Goal: Task Accomplishment & Management: Manage account settings

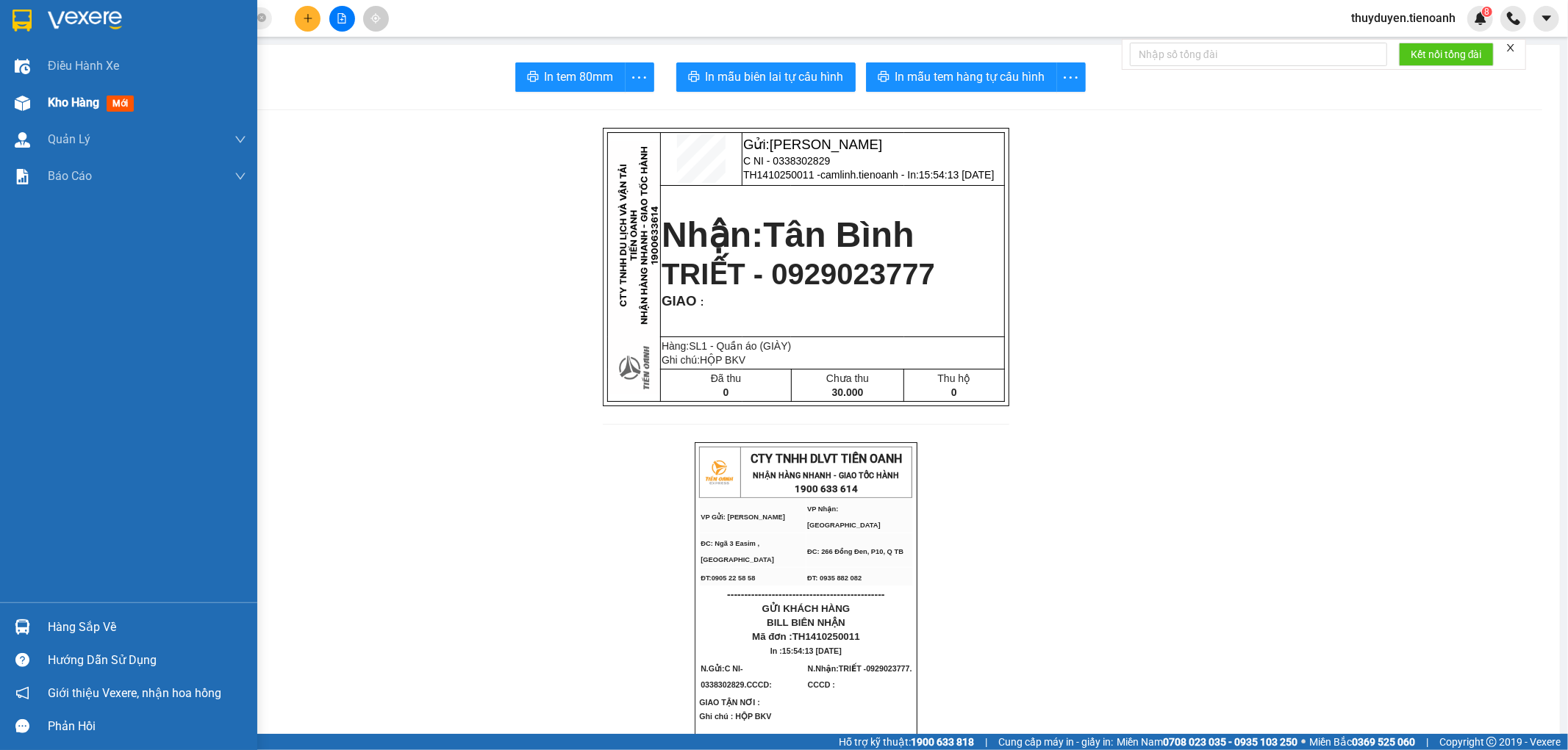
click at [49, 102] on span "Kho hàng" at bounding box center [74, 102] width 51 height 14
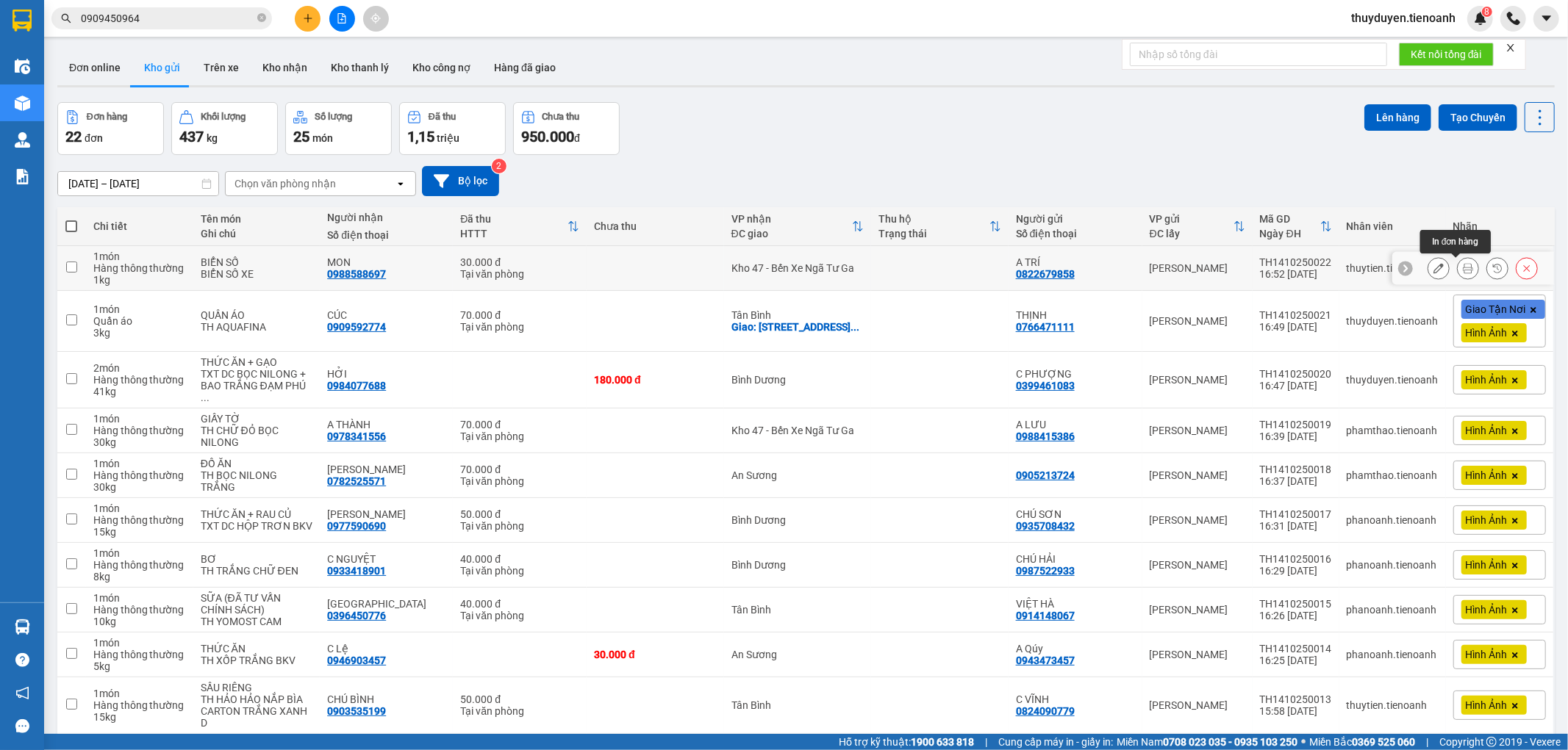
click at [1462, 268] on icon at bounding box center [1467, 268] width 10 height 10
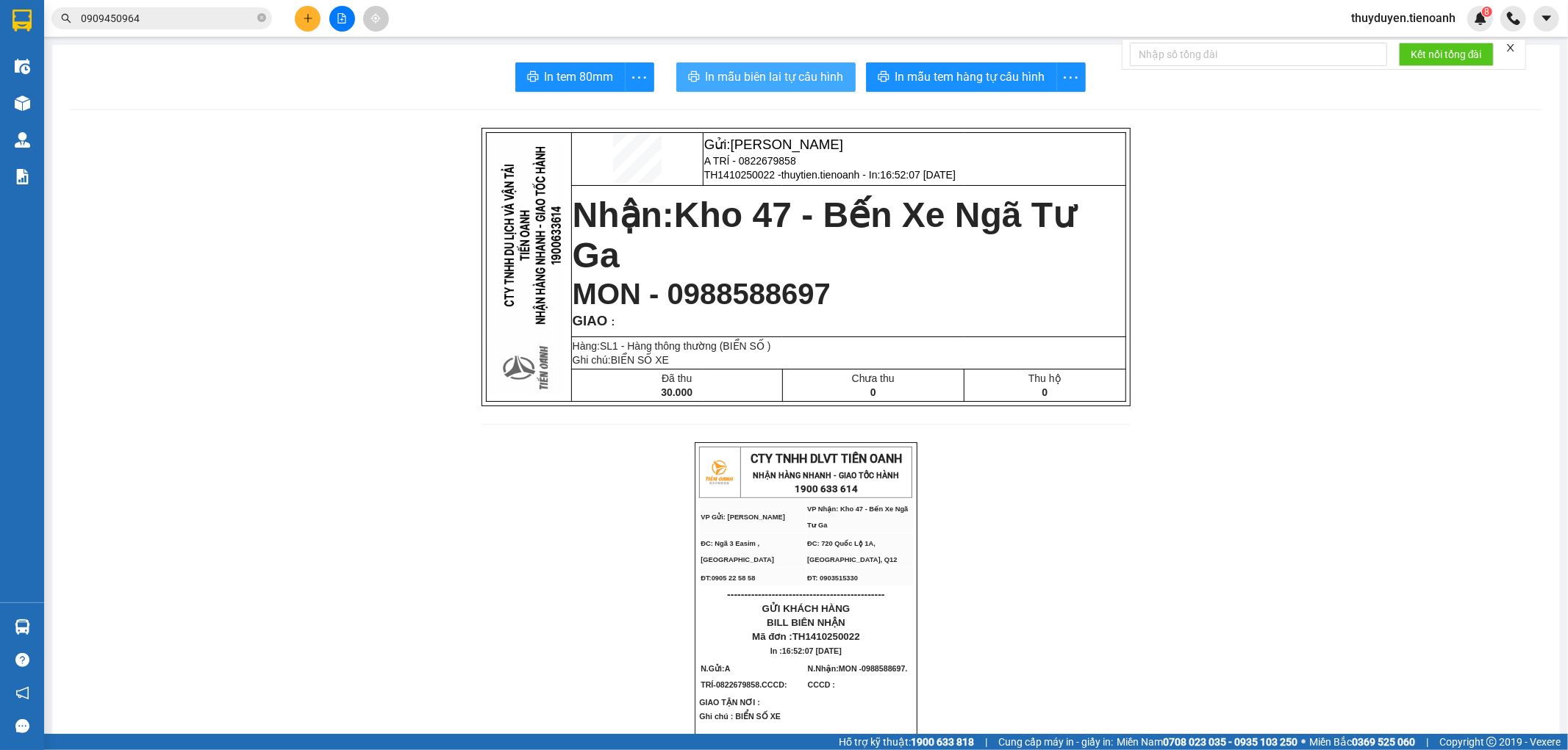
click at [757, 72] on span "In mẫu biên lai tự cấu hình" at bounding box center [775, 77] width 138 height 19
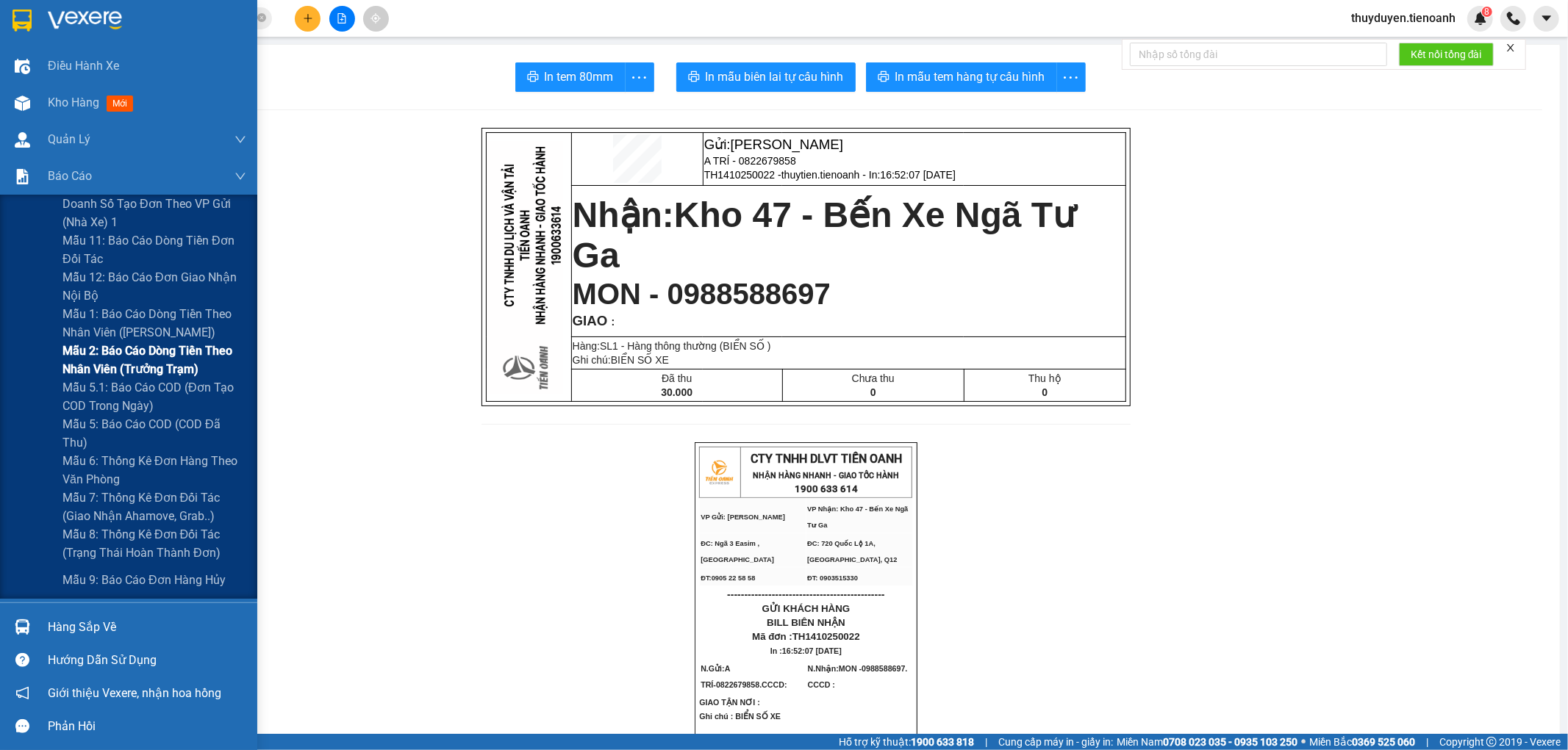
click at [137, 352] on span "Mẫu 2: Báo cáo dòng tiền theo nhân viên (Trưởng Trạm)" at bounding box center [154, 359] width 184 height 36
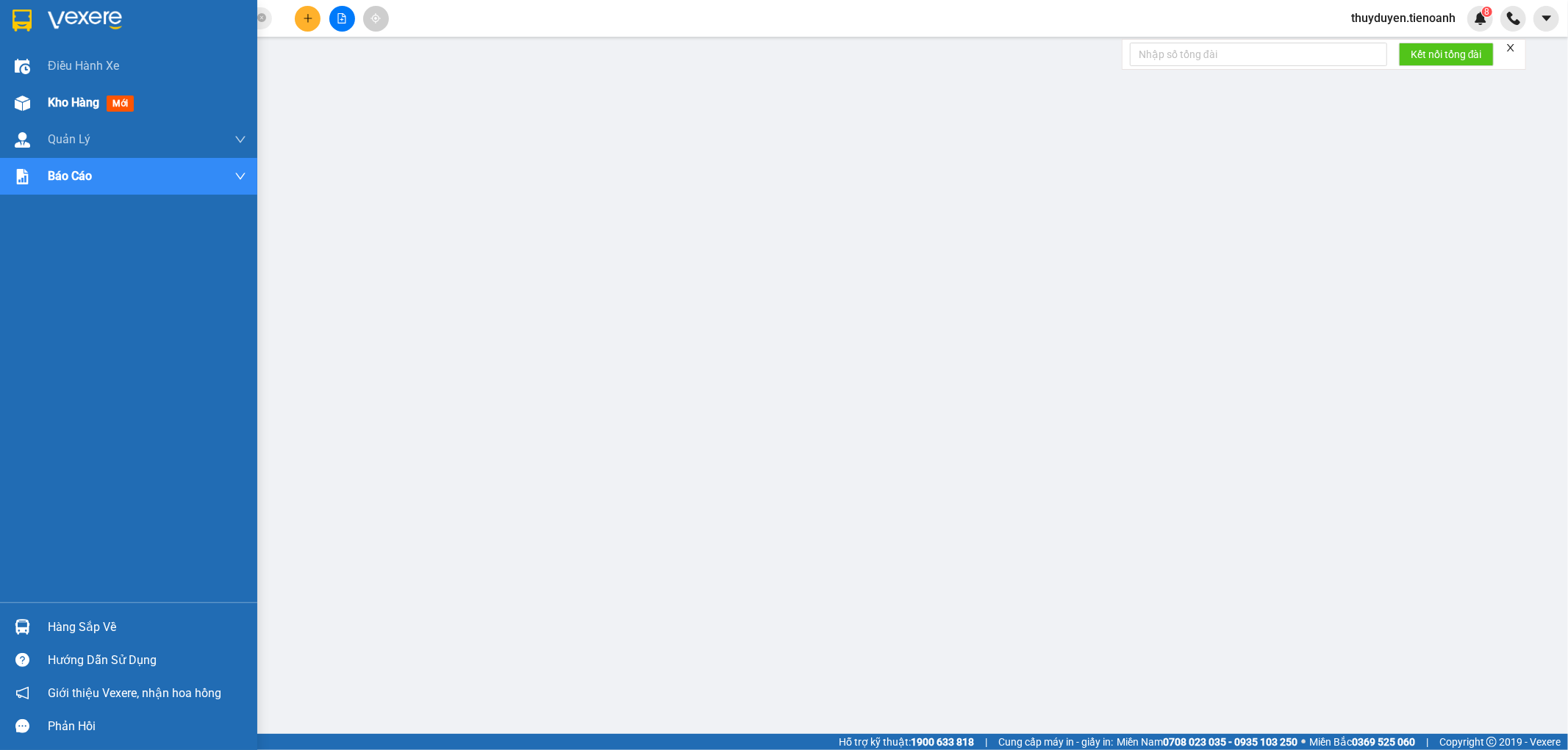
click at [71, 99] on span "Kho hàng" at bounding box center [74, 102] width 51 height 14
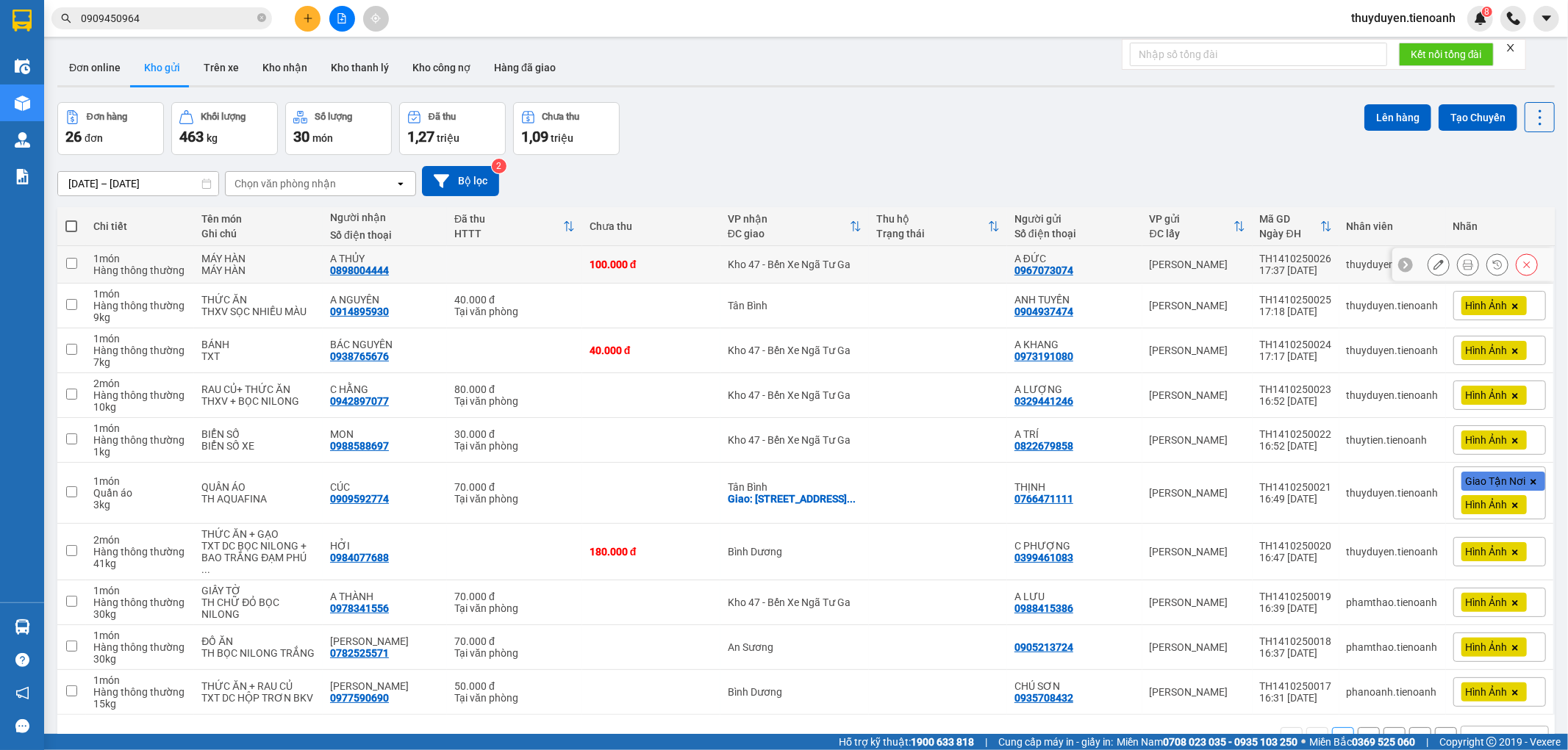
click at [1431, 267] on button at bounding box center [1438, 265] width 20 height 26
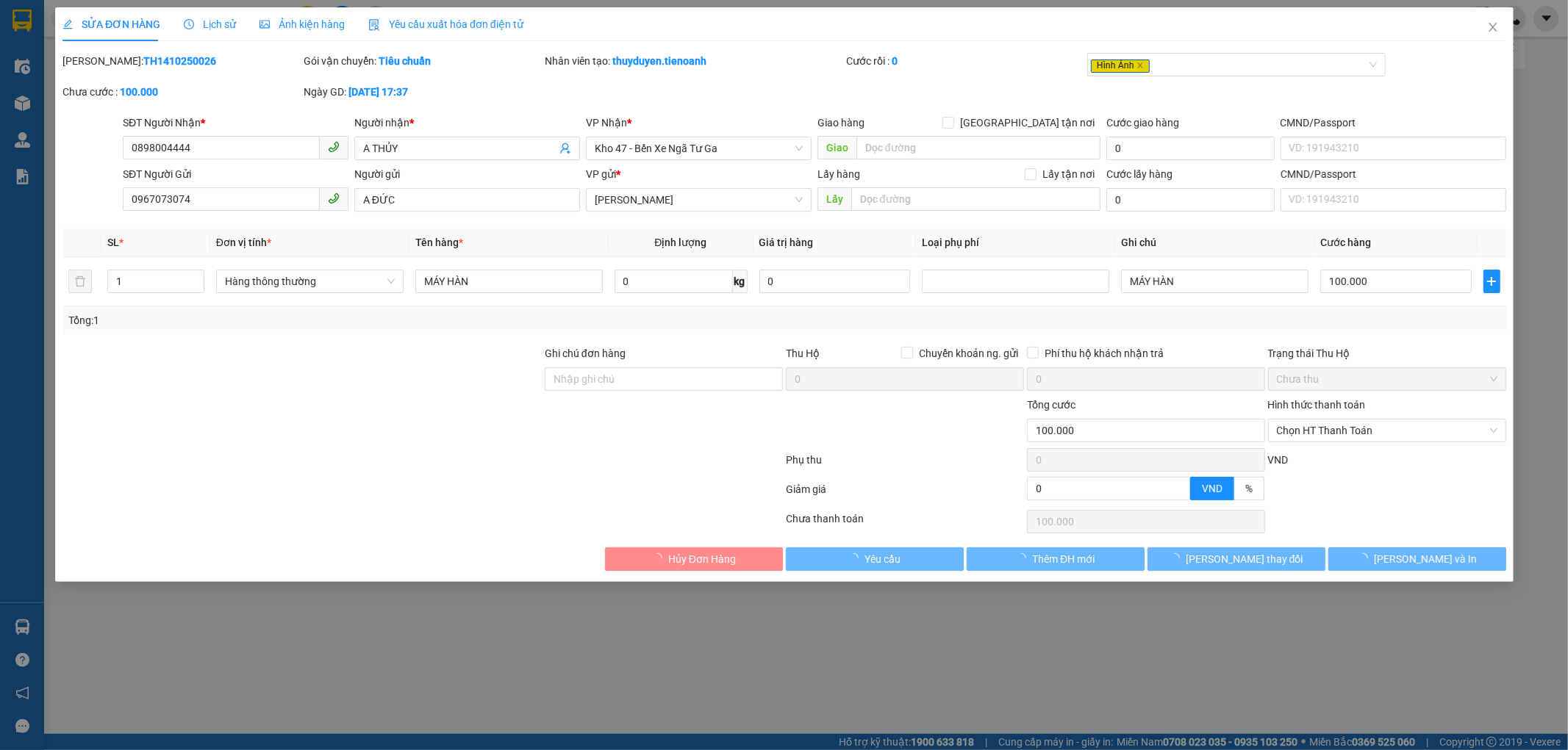
type input "0898004444"
type input "A THỦY"
type input "0967073074"
type input "A ĐỨC"
type input "0"
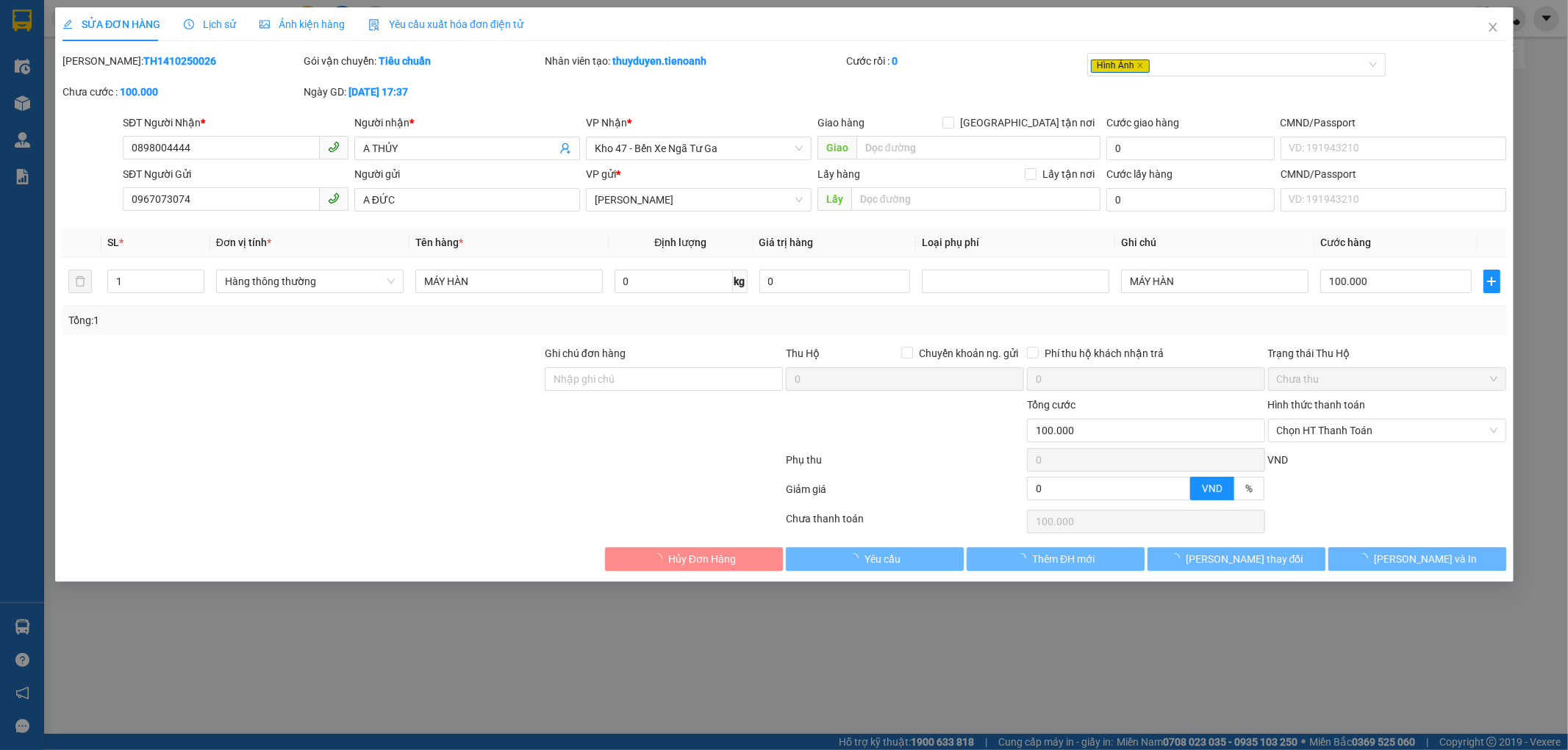
type input "100.000"
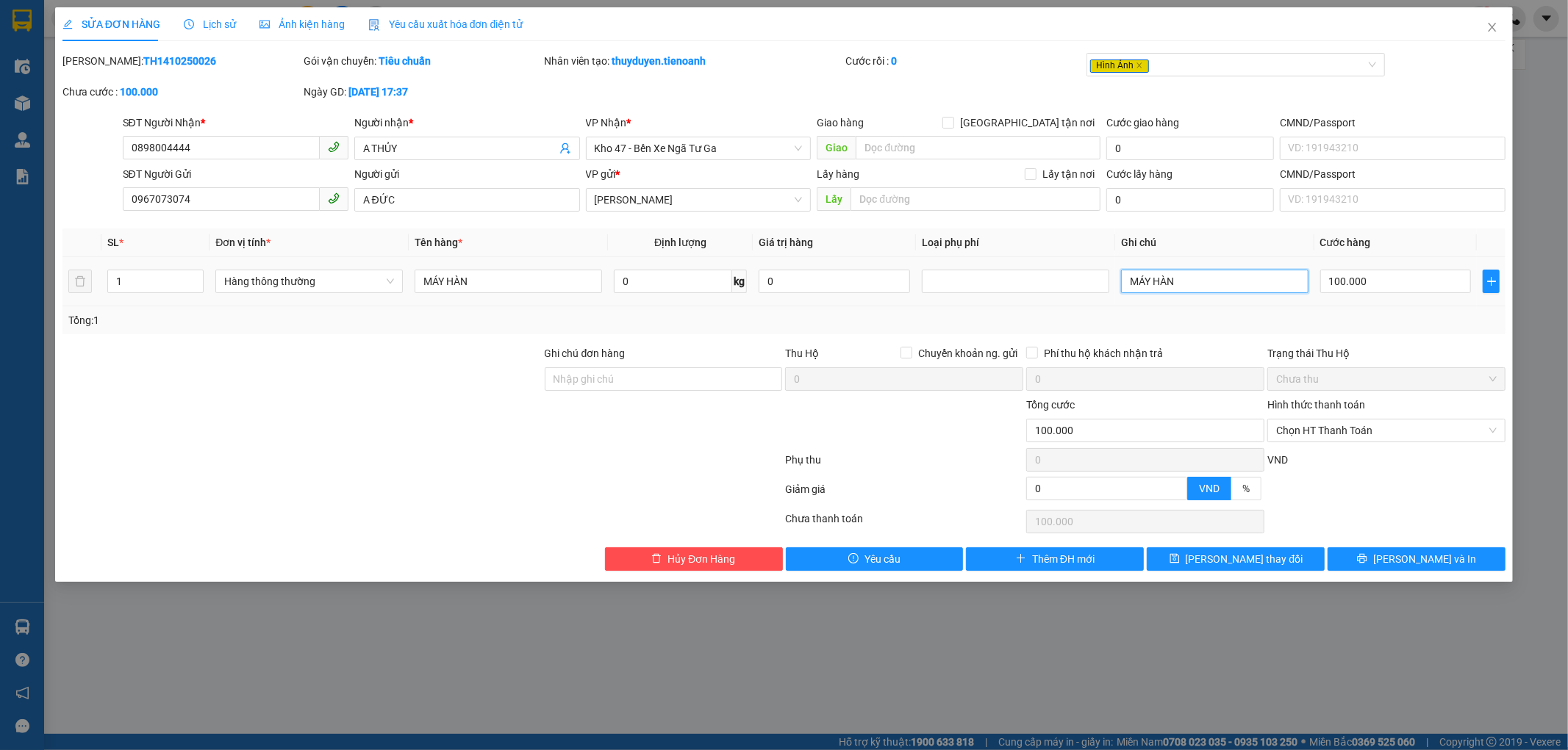
click at [1179, 282] on input "MÁY HÀN" at bounding box center [1214, 281] width 187 height 23
type input "MÁY HÀN BỌC NILONG"
click at [1272, 550] on button "[PERSON_NAME] thay đổi" at bounding box center [1235, 559] width 178 height 23
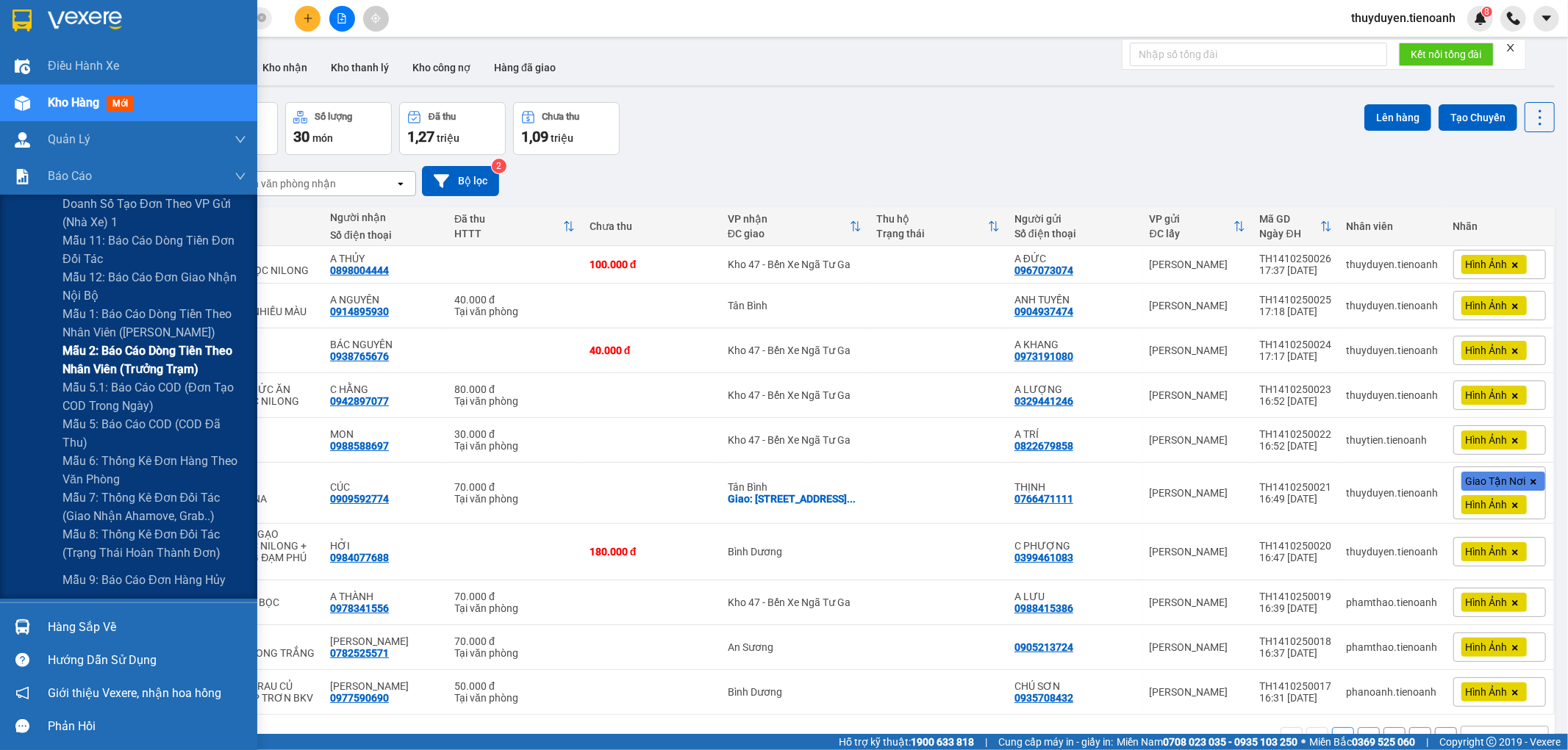
click at [82, 348] on span "Mẫu 2: Báo cáo dòng tiền theo nhân viên (Trưởng Trạm)" at bounding box center [154, 359] width 184 height 36
